Goal: Task Accomplishment & Management: Use online tool/utility

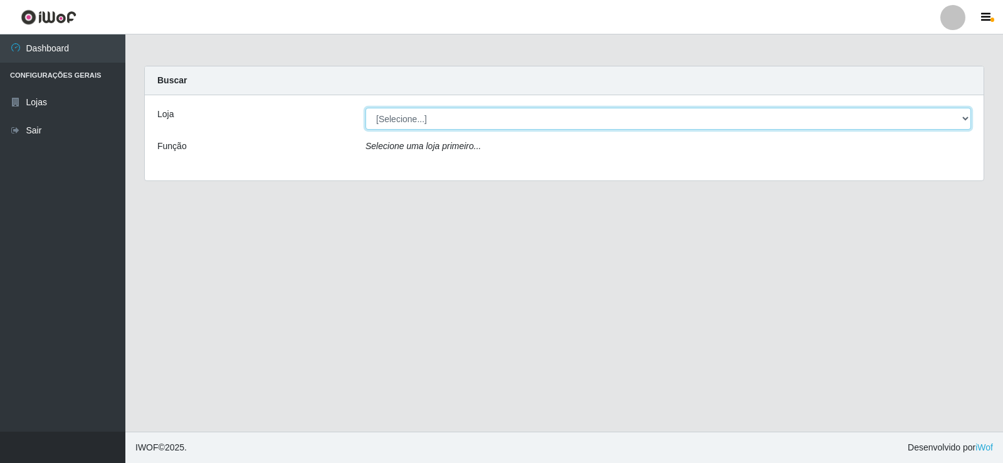
click at [961, 128] on select "[Selecione...] SuperFácil Atacado - [GEOGRAPHIC_DATA]" at bounding box center [669, 119] width 606 height 22
select select "504"
click at [366, 108] on select "[Selecione...] SuperFácil Atacado - [GEOGRAPHIC_DATA]" at bounding box center [669, 119] width 606 height 22
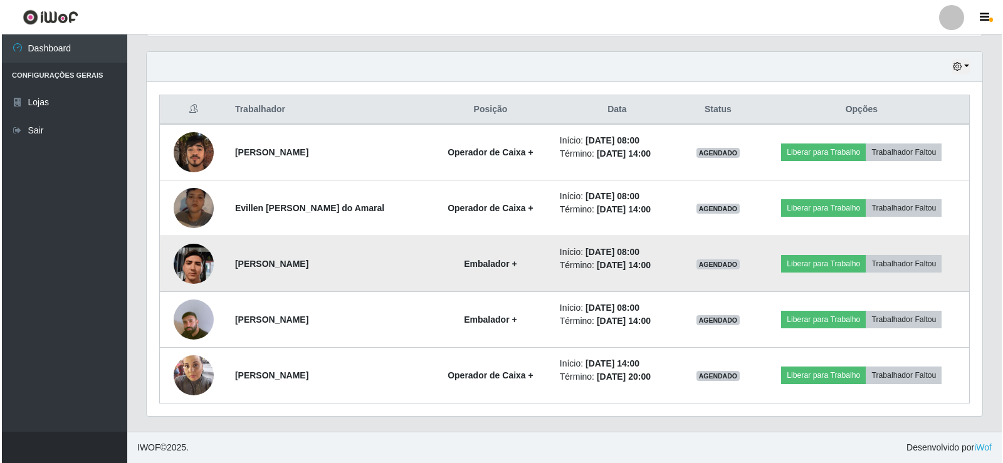
scroll to position [626796, 626221]
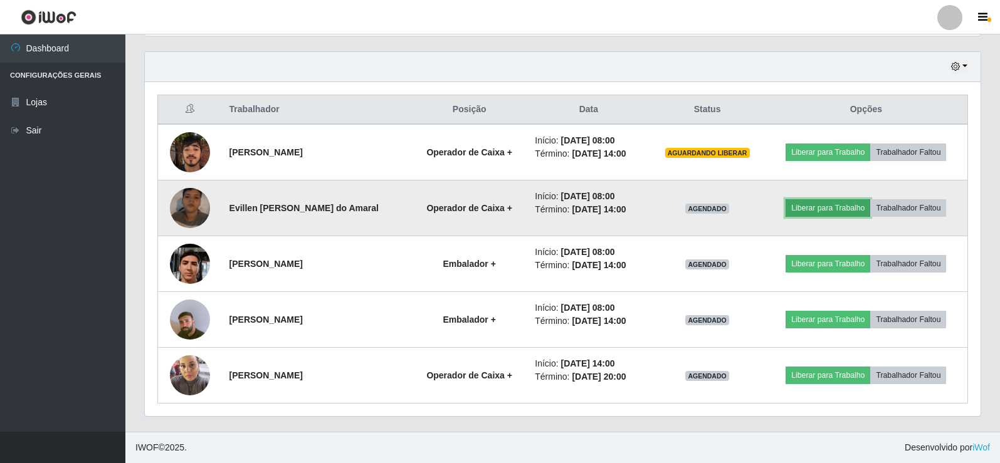
click at [847, 210] on button "Liberar para Trabalho" at bounding box center [828, 208] width 85 height 18
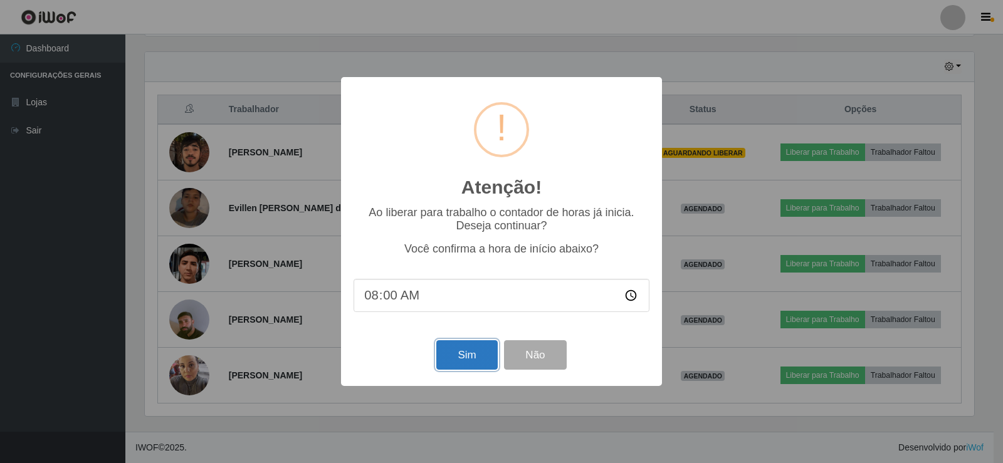
click at [478, 354] on button "Sim" at bounding box center [466, 354] width 61 height 29
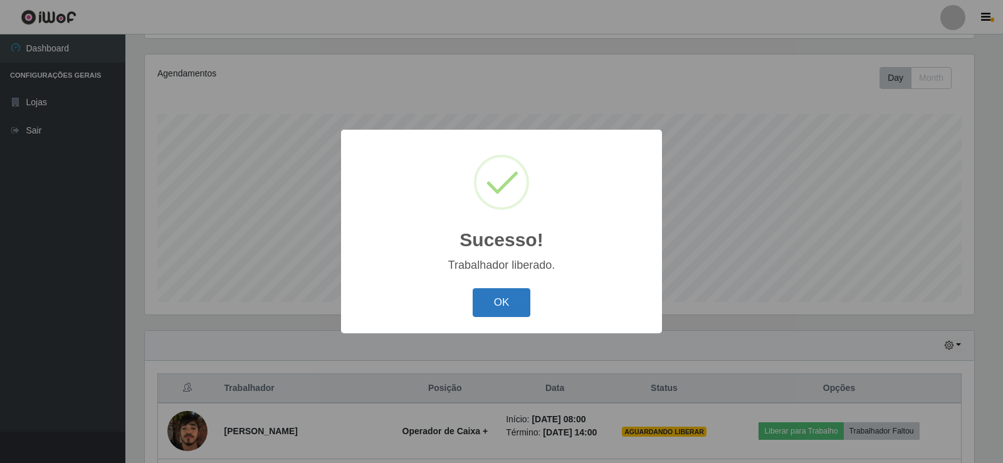
click at [504, 304] on button "OK" at bounding box center [502, 302] width 58 height 29
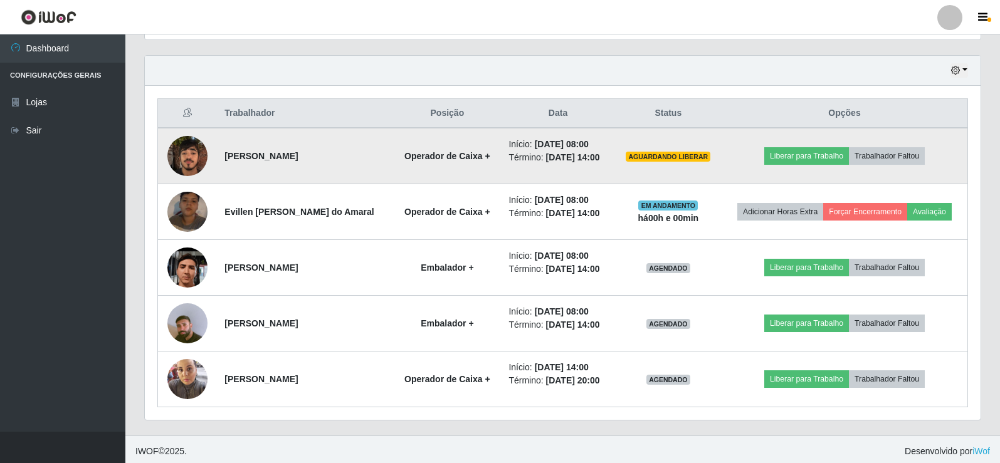
scroll to position [425, 0]
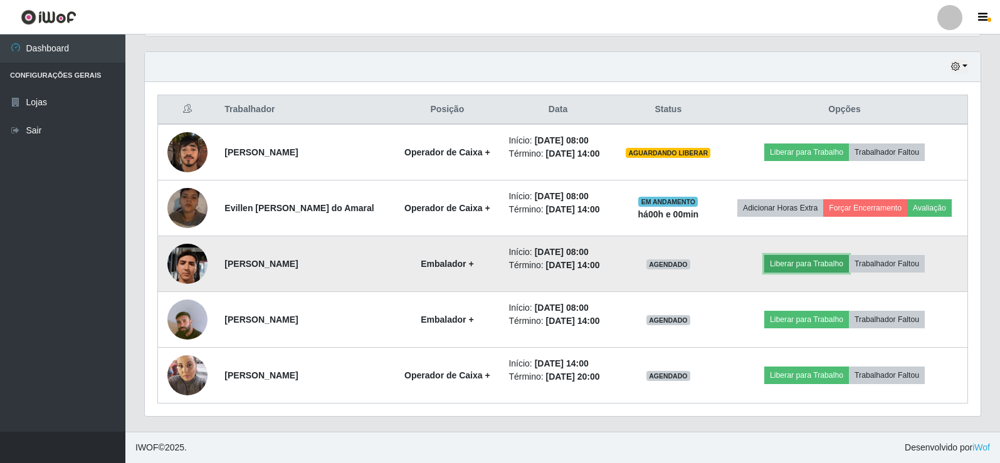
click at [800, 264] on button "Liberar para Trabalho" at bounding box center [806, 264] width 85 height 18
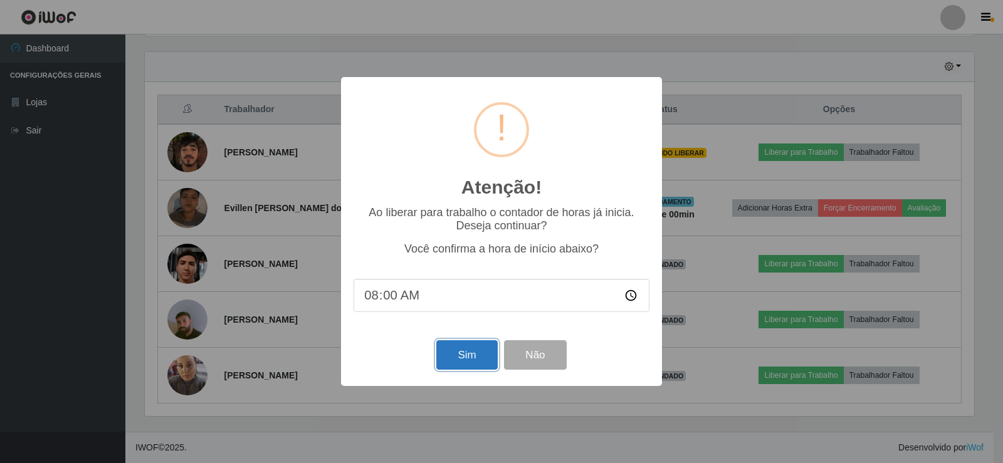
click at [462, 364] on button "Sim" at bounding box center [466, 354] width 61 height 29
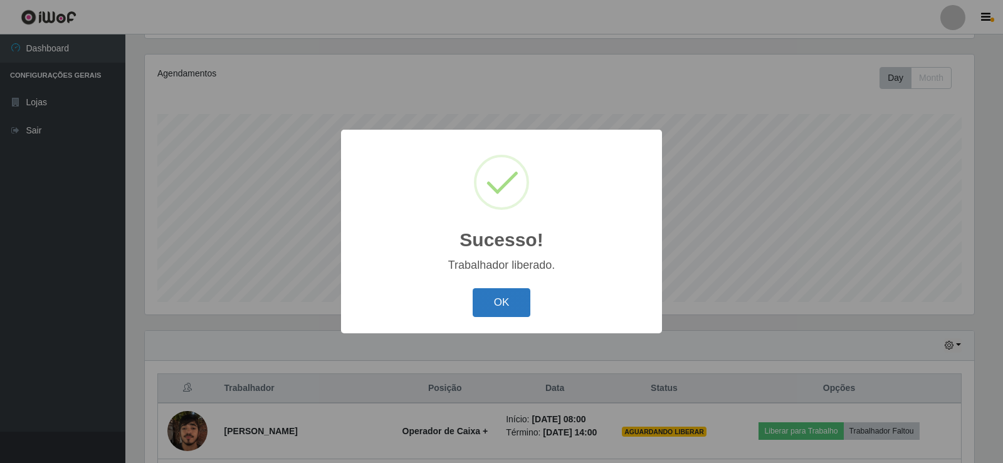
click at [503, 298] on button "OK" at bounding box center [502, 302] width 58 height 29
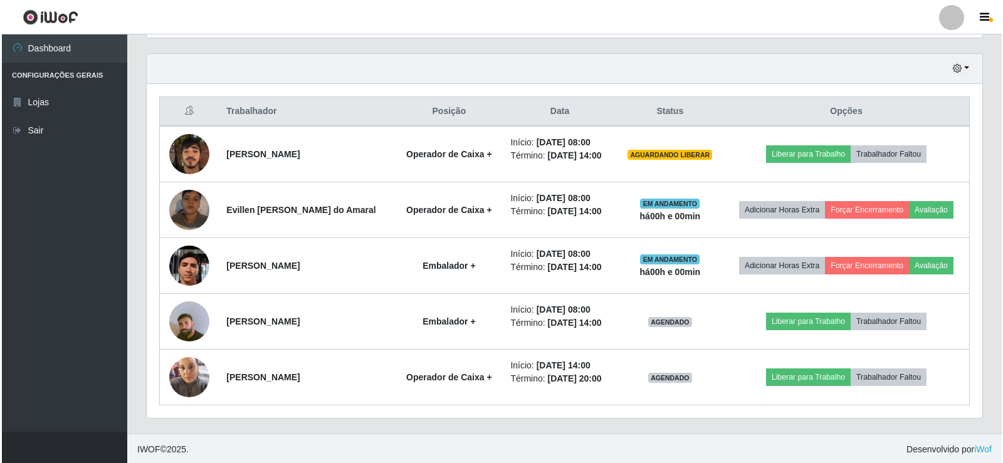
scroll to position [425, 0]
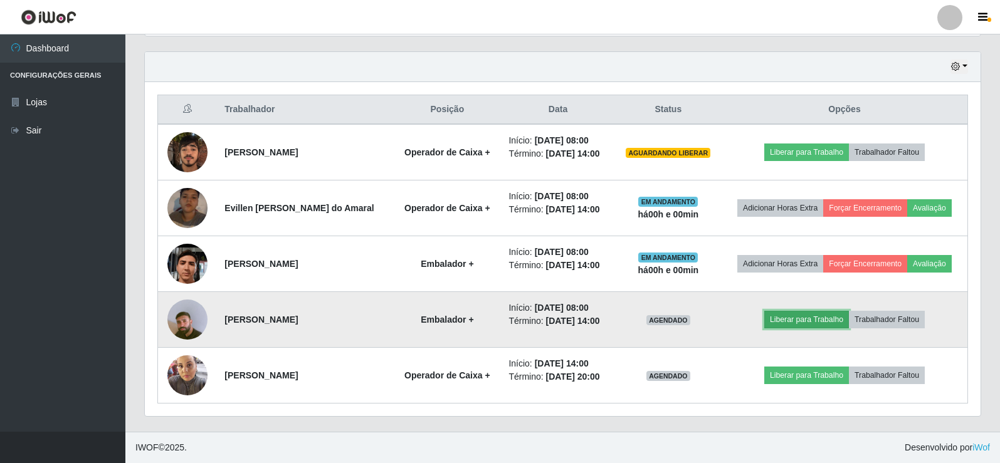
click at [793, 317] on button "Liberar para Trabalho" at bounding box center [806, 320] width 85 height 18
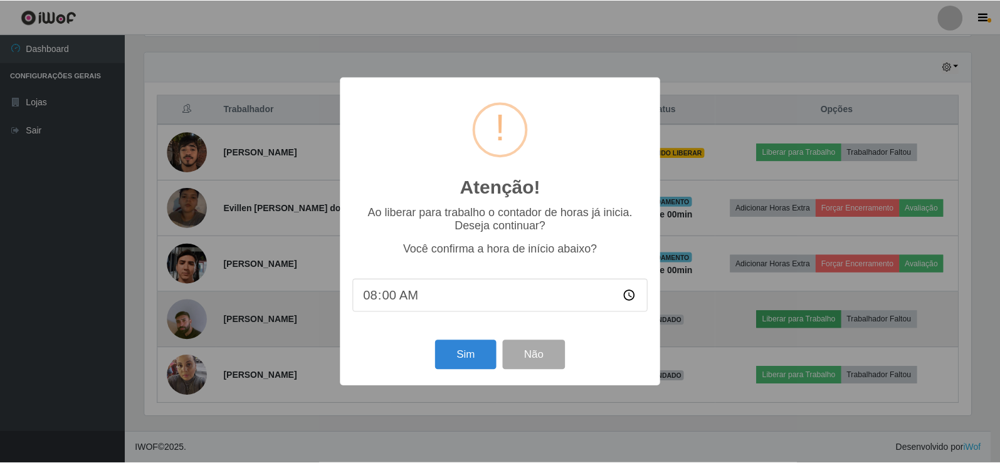
scroll to position [260, 830]
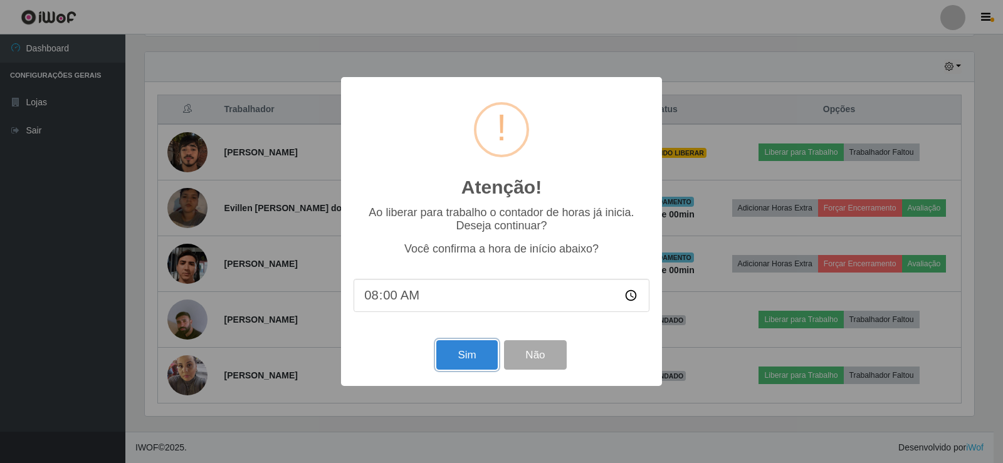
click at [454, 354] on button "Sim" at bounding box center [466, 354] width 61 height 29
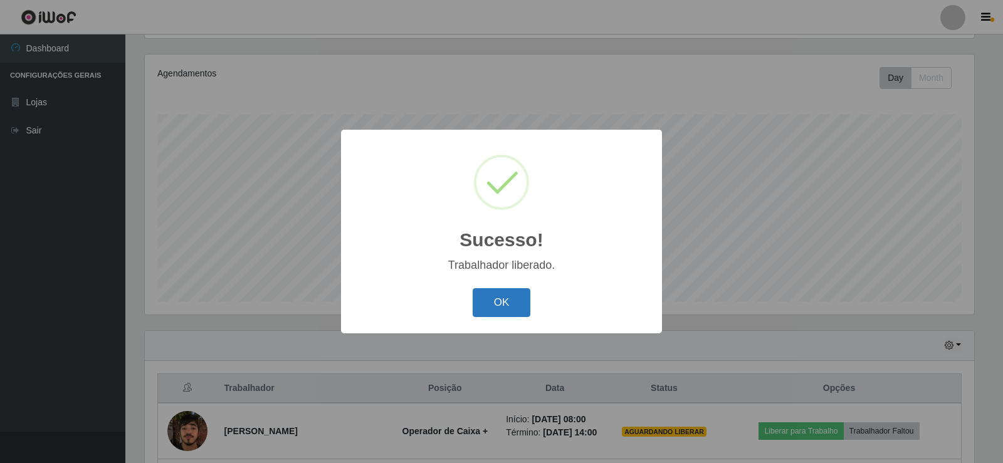
click at [509, 307] on button "OK" at bounding box center [502, 302] width 58 height 29
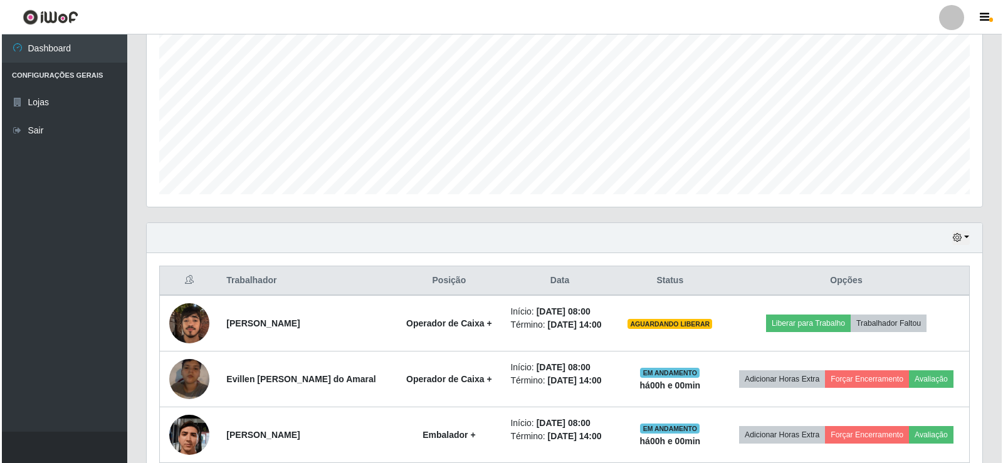
scroll to position [425, 0]
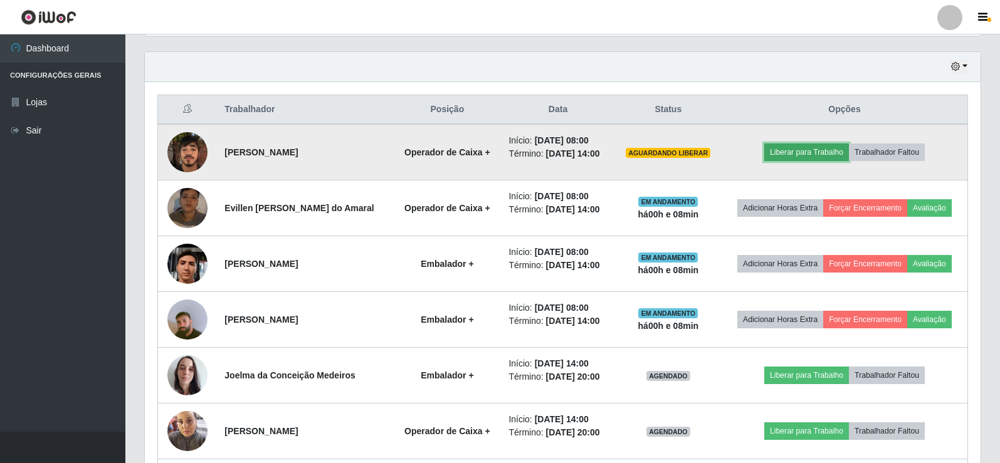
click at [794, 149] on button "Liberar para Trabalho" at bounding box center [806, 153] width 85 height 18
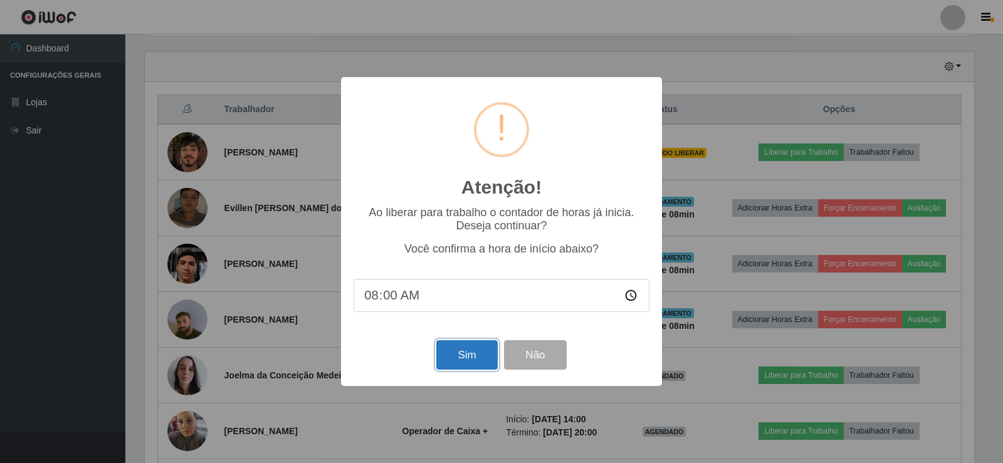
click at [472, 355] on button "Sim" at bounding box center [466, 354] width 61 height 29
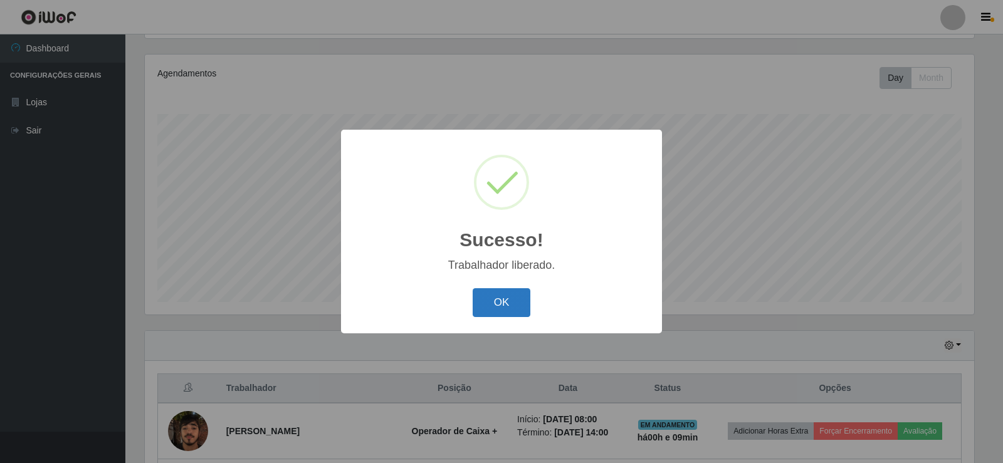
click at [512, 305] on button "OK" at bounding box center [502, 302] width 58 height 29
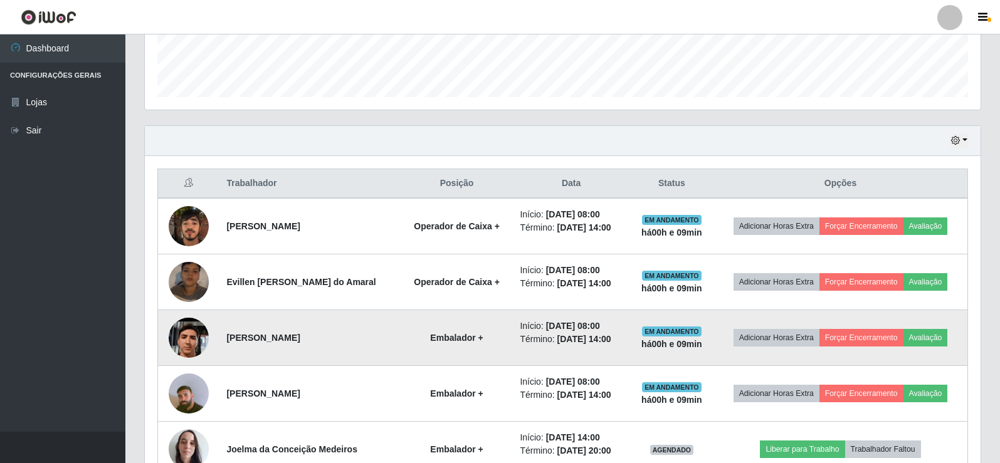
scroll to position [411, 0]
